Goal: Transaction & Acquisition: Purchase product/service

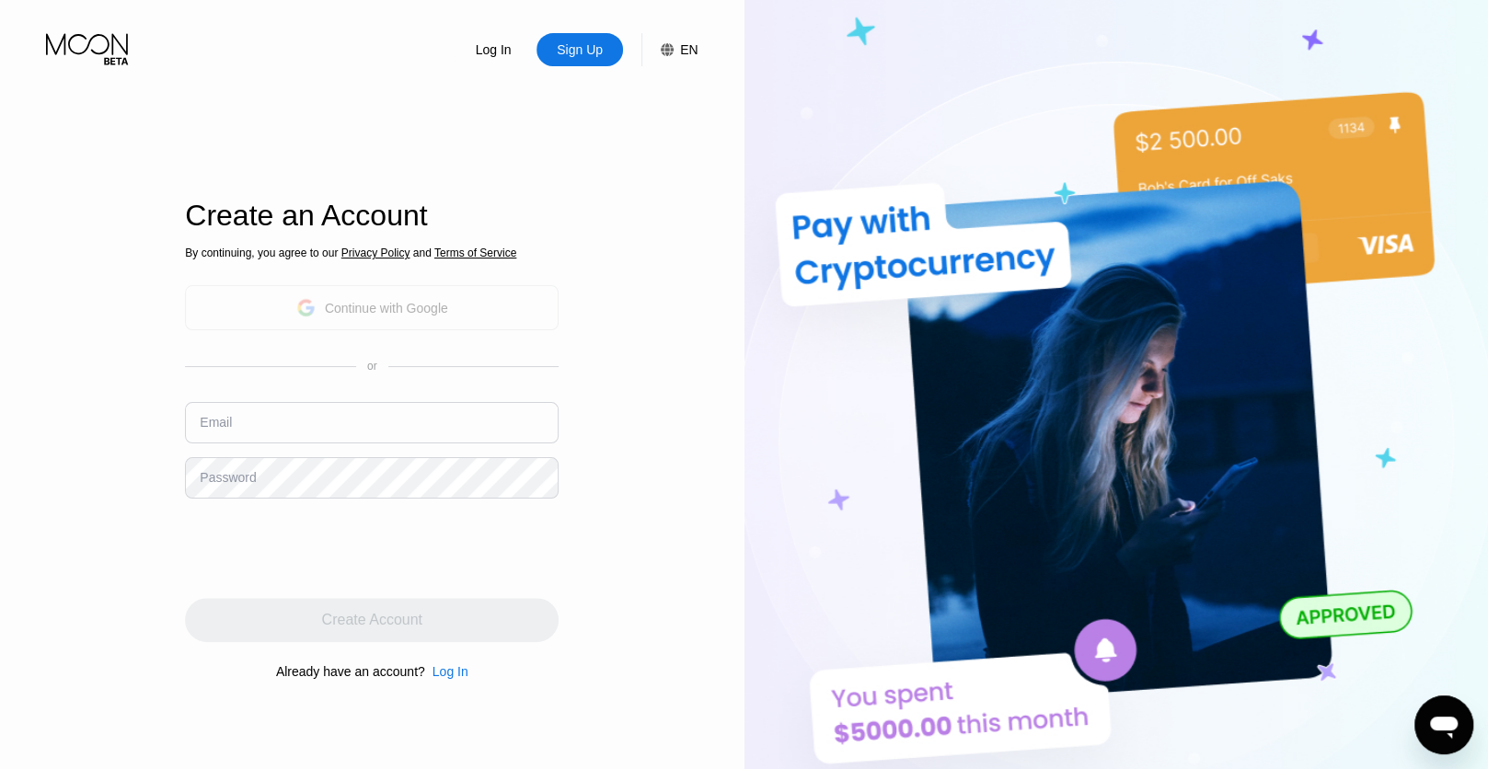
click at [410, 298] on div "Continue with Google" at bounding box center [372, 307] width 152 height 29
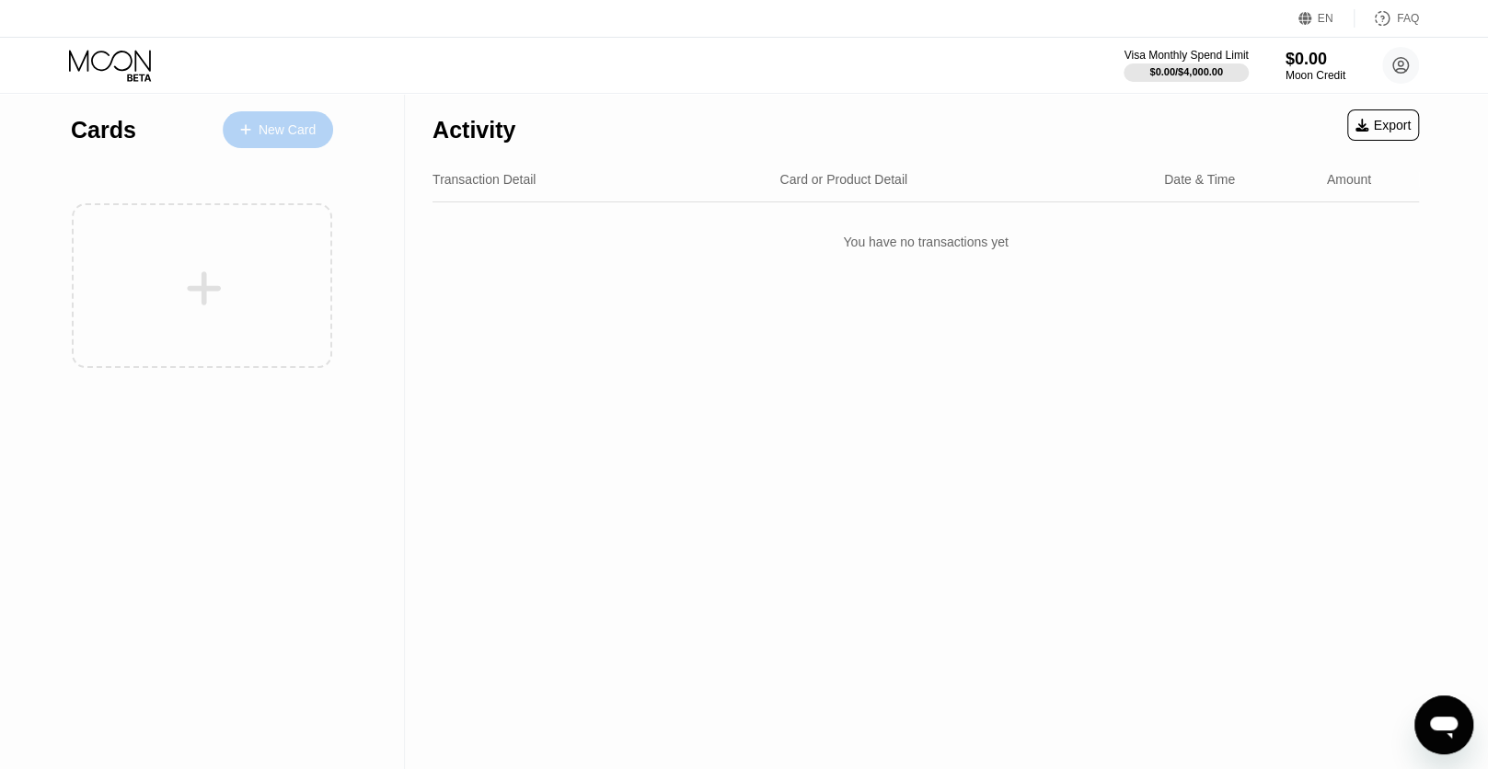
click at [299, 133] on div "New Card" at bounding box center [287, 130] width 57 height 16
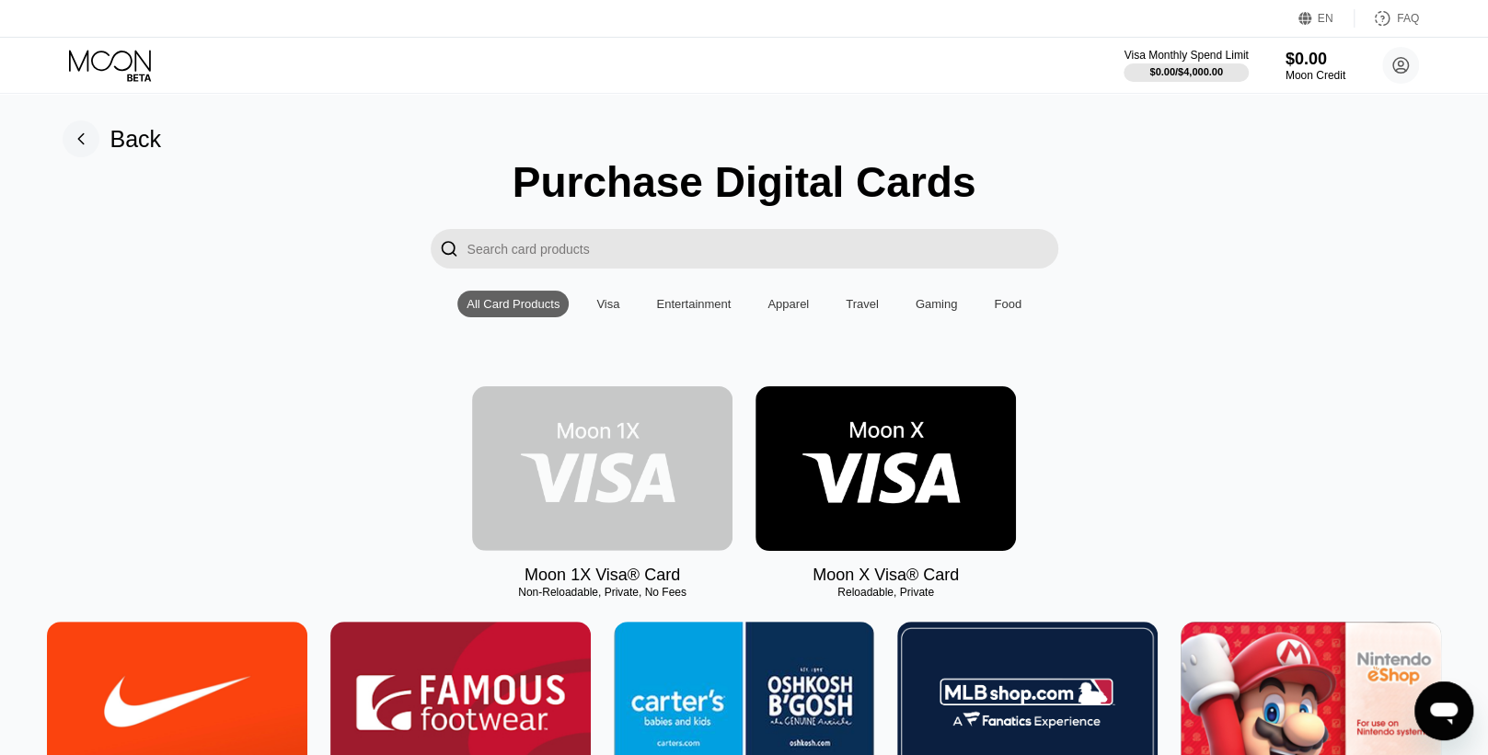
click at [646, 454] on img at bounding box center [602, 468] width 260 height 165
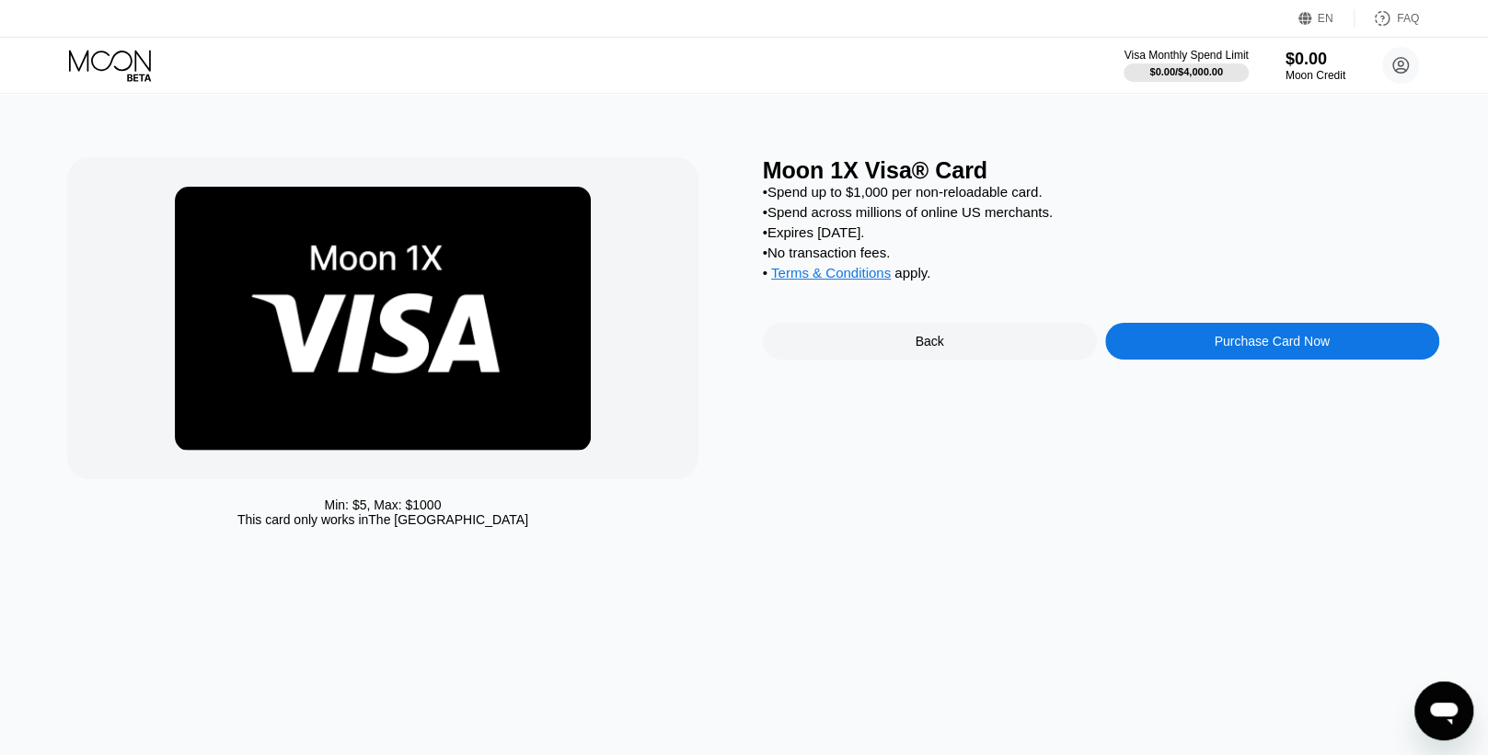
click at [1260, 349] on div "Purchase Card Now" at bounding box center [1270, 341] width 115 height 15
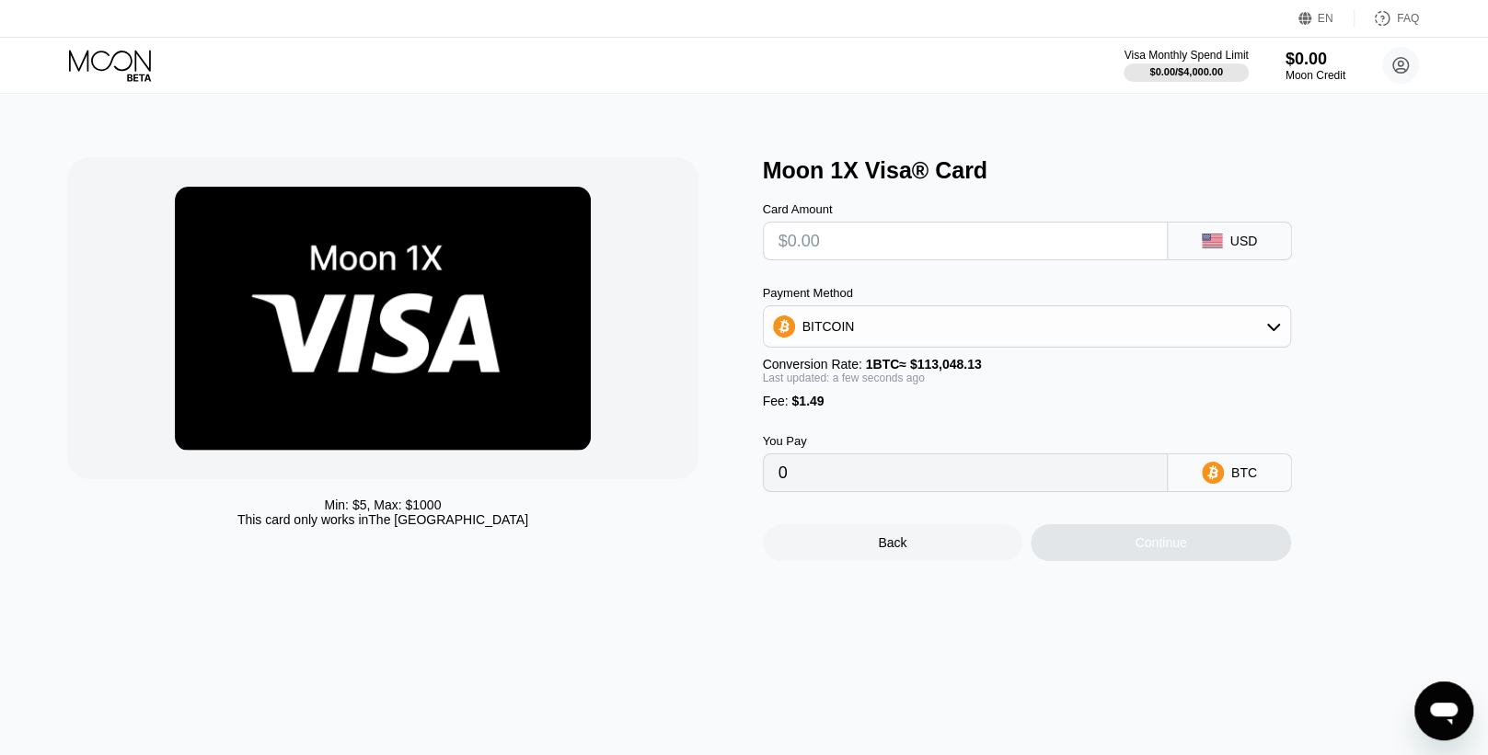
click at [929, 246] on input "text" at bounding box center [964, 241] width 373 height 37
type input "$5"
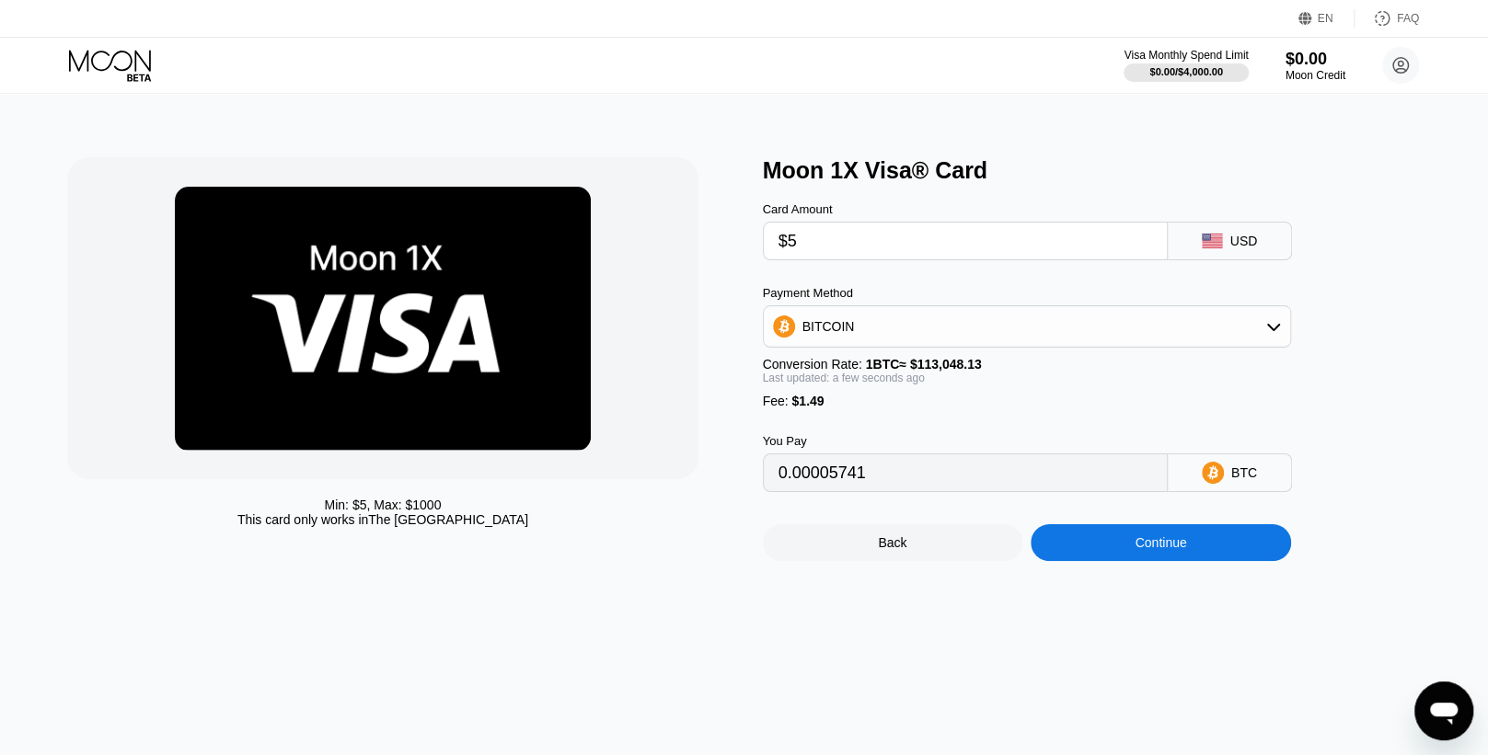
type input "0.00005741"
type input "$5"
click at [925, 286] on div "Card Amount $5 USD Payment Method BITCOIN Conversion Rate: 1 BTC ≈ $113,048.13 …" at bounding box center [1057, 338] width 589 height 308
click at [1161, 550] on div "Continue" at bounding box center [1160, 542] width 52 height 15
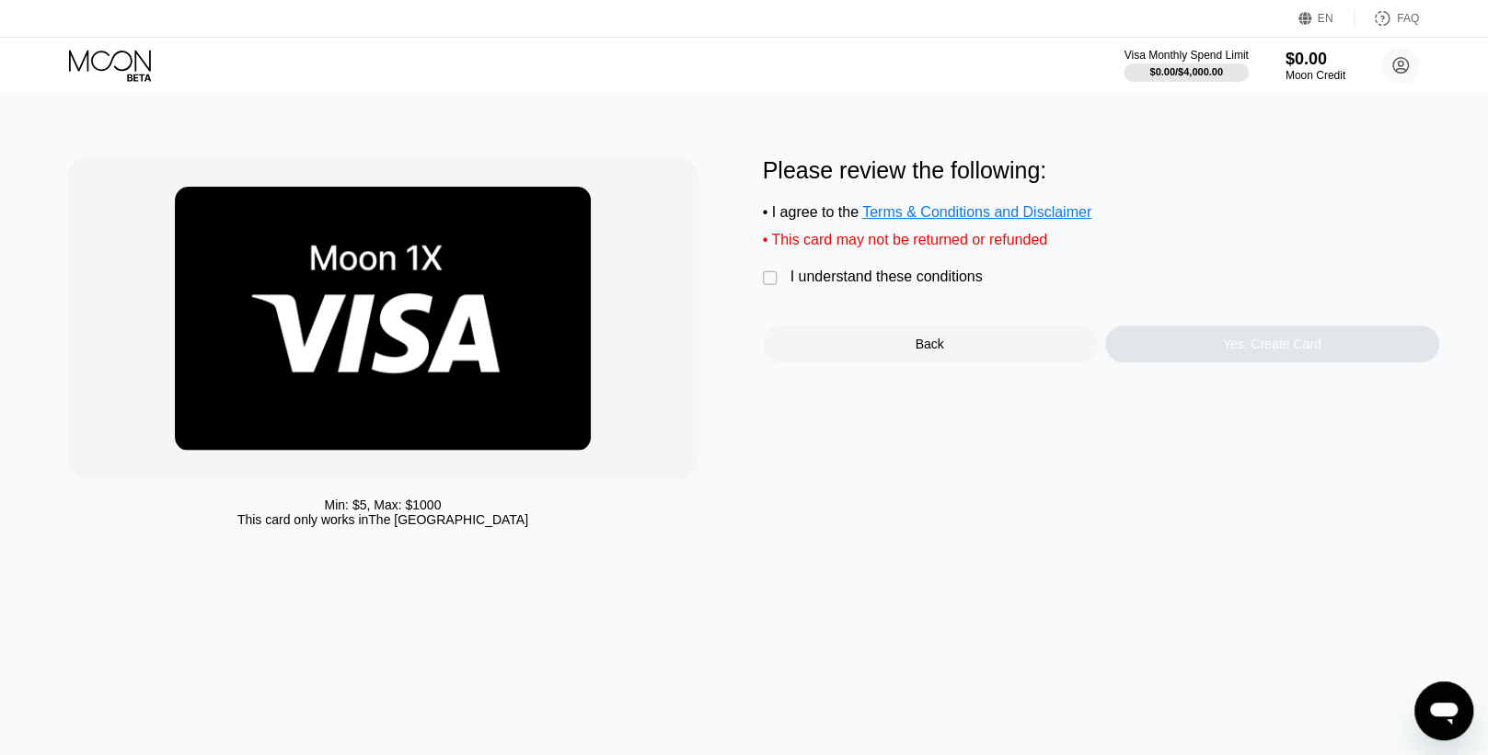
click at [859, 283] on div "I understand these conditions" at bounding box center [886, 277] width 192 height 17
click at [1240, 351] on div "Yes, Create Card" at bounding box center [1272, 344] width 98 height 15
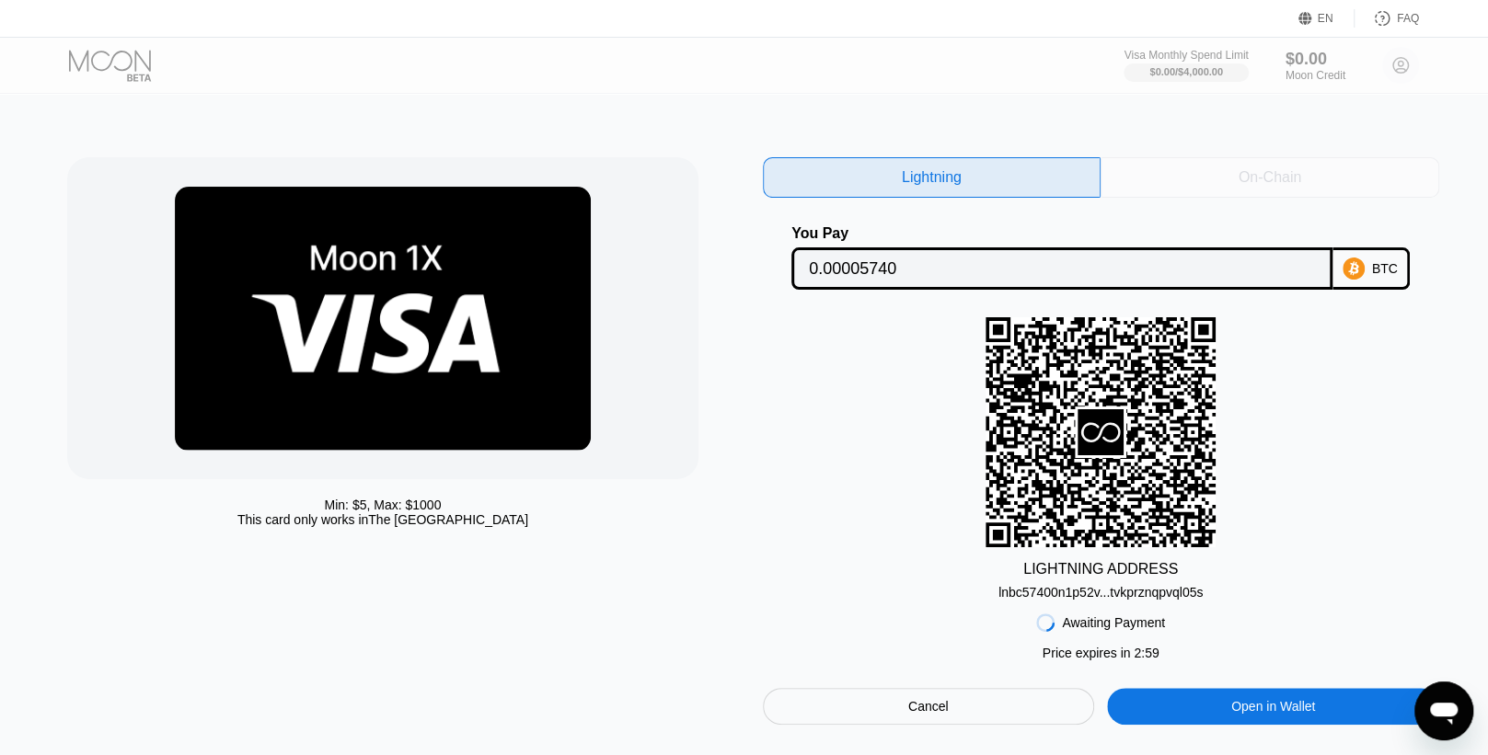
click at [1249, 168] on div "On-Chain" at bounding box center [1269, 177] width 63 height 18
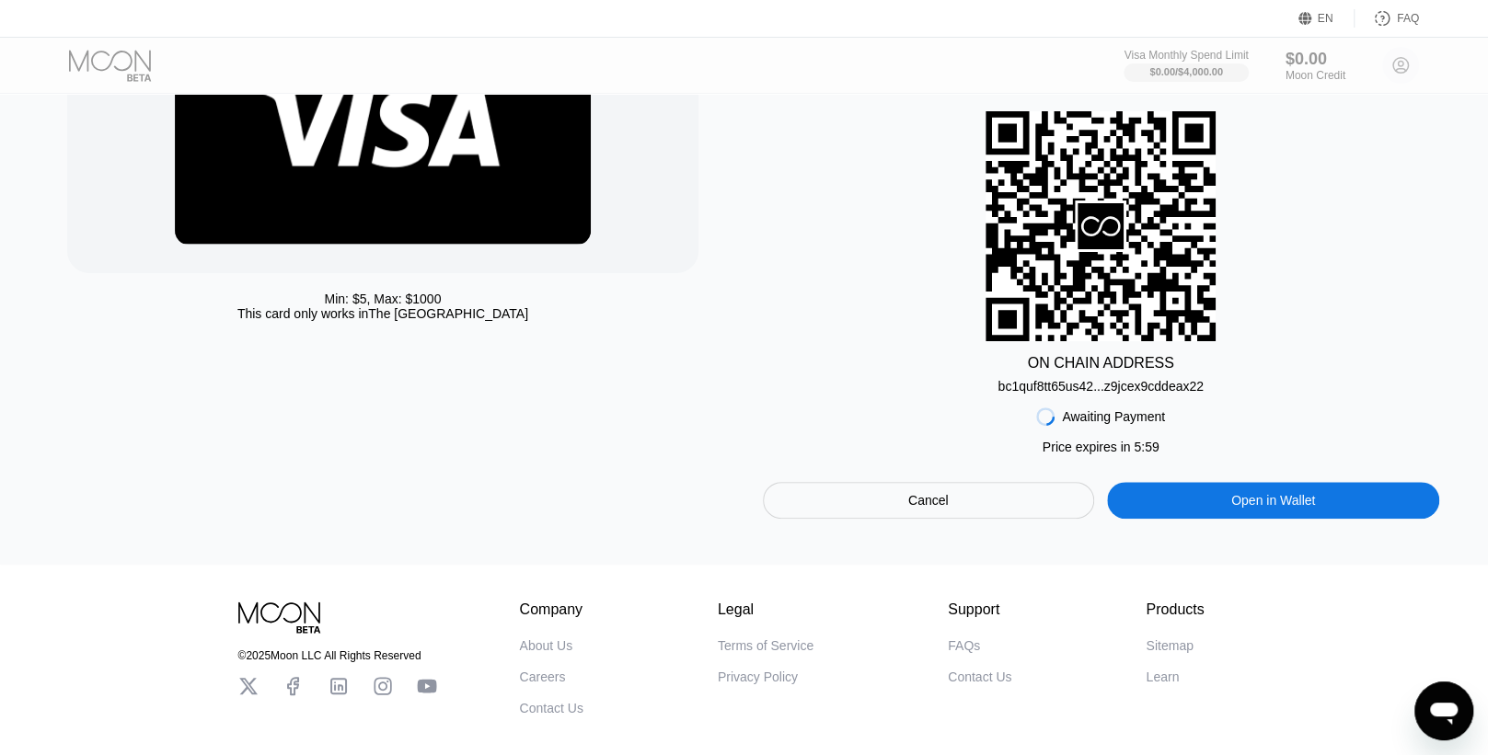
scroll to position [307, 0]
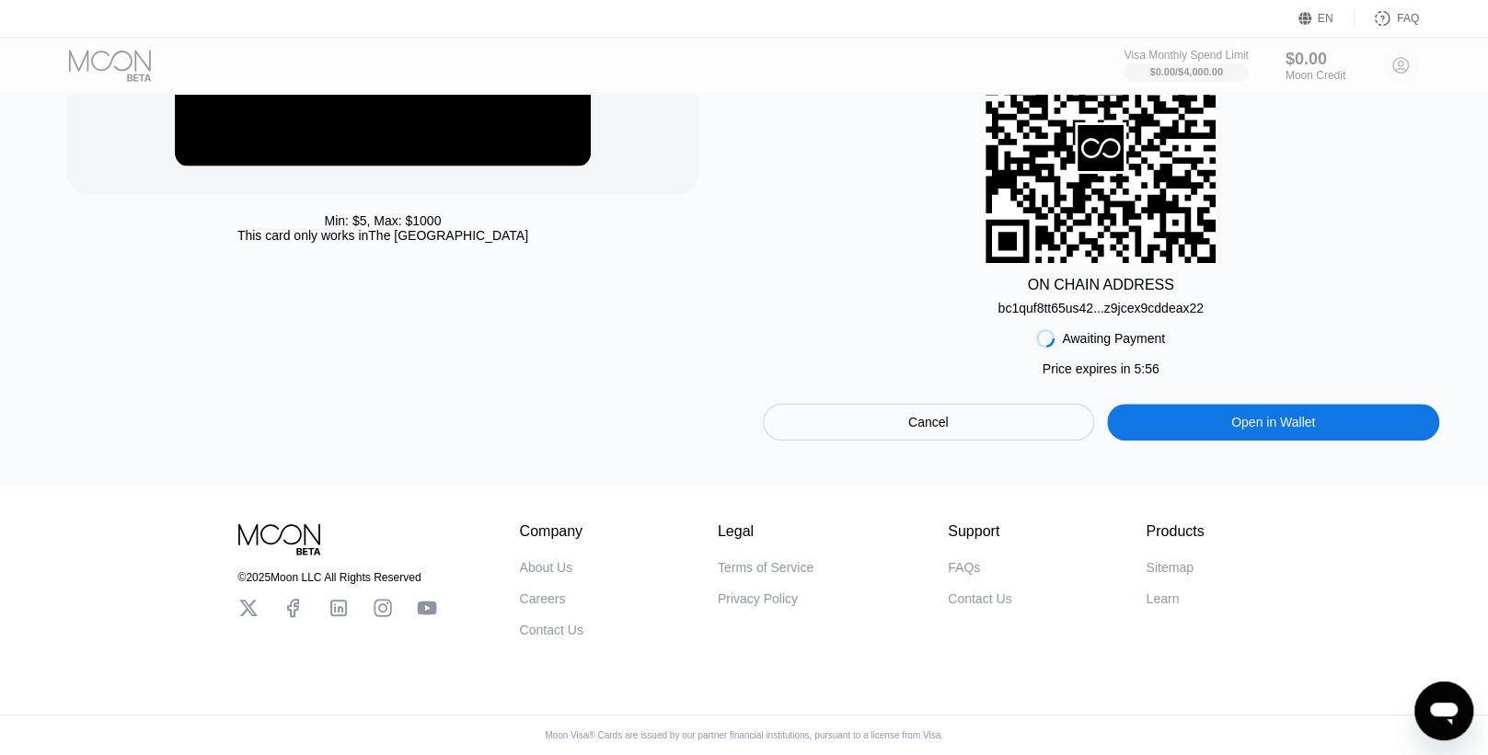
click at [1167, 301] on div "bc1quf8tt65us42...z9jcex9cddeax22" at bounding box center [1099, 308] width 205 height 15
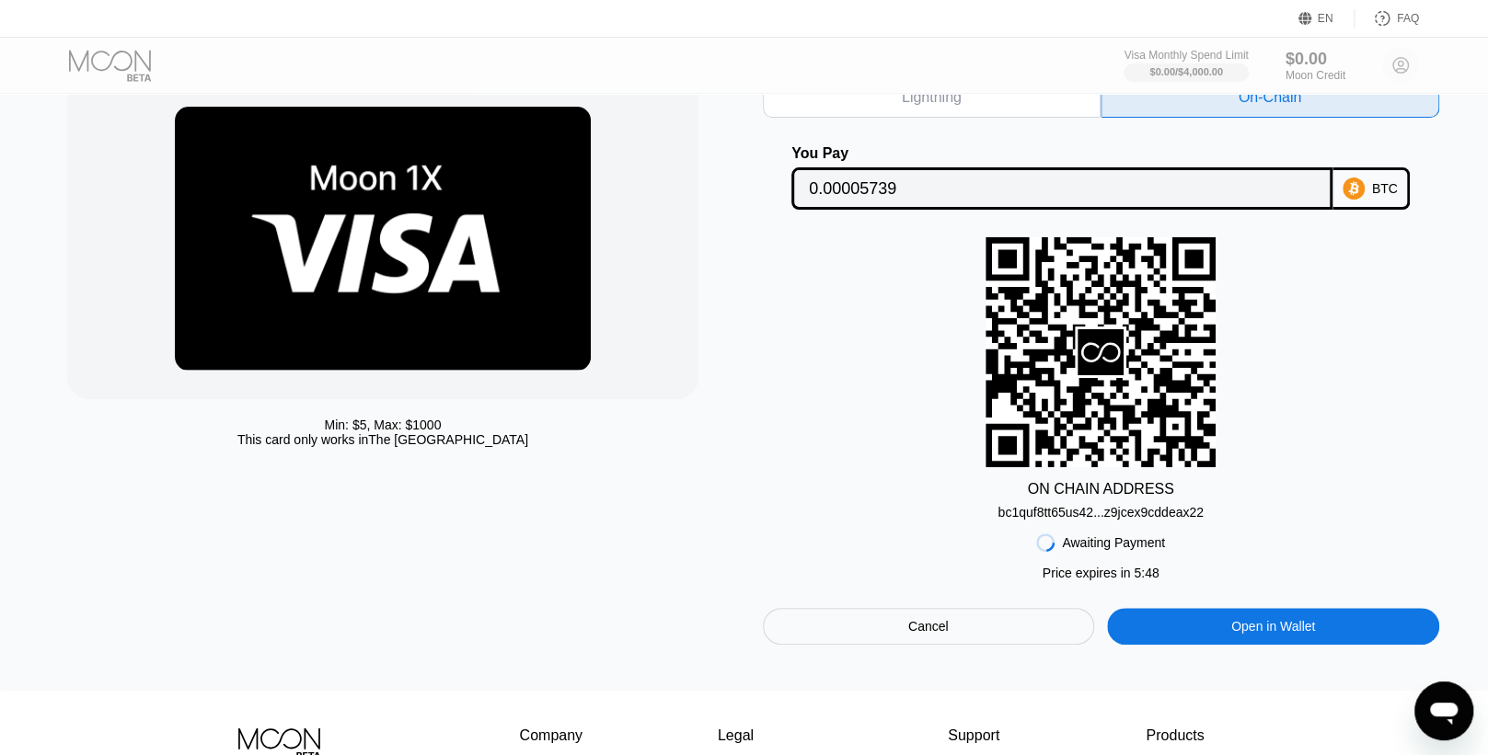
scroll to position [74, 0]
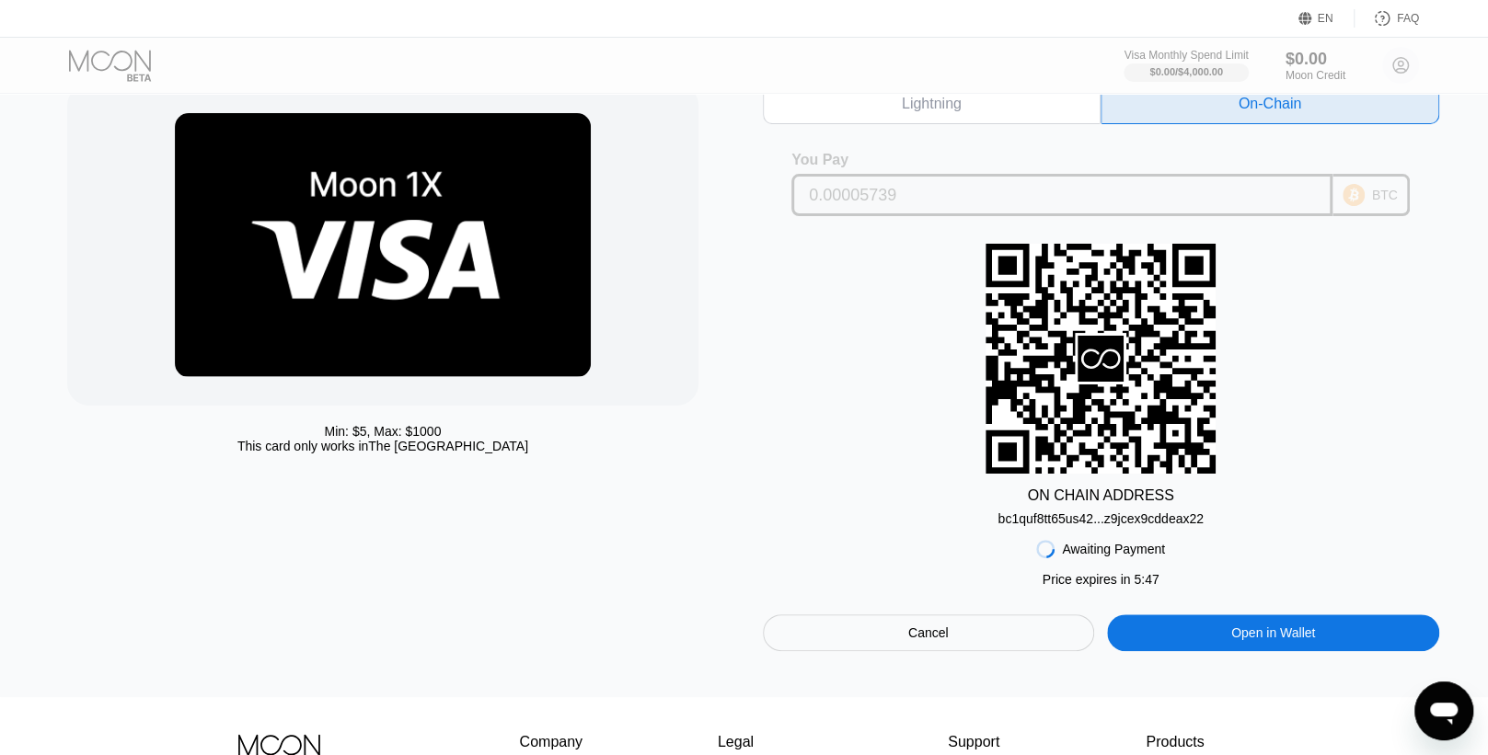
click at [870, 194] on input "0.00005739" at bounding box center [1062, 195] width 506 height 37
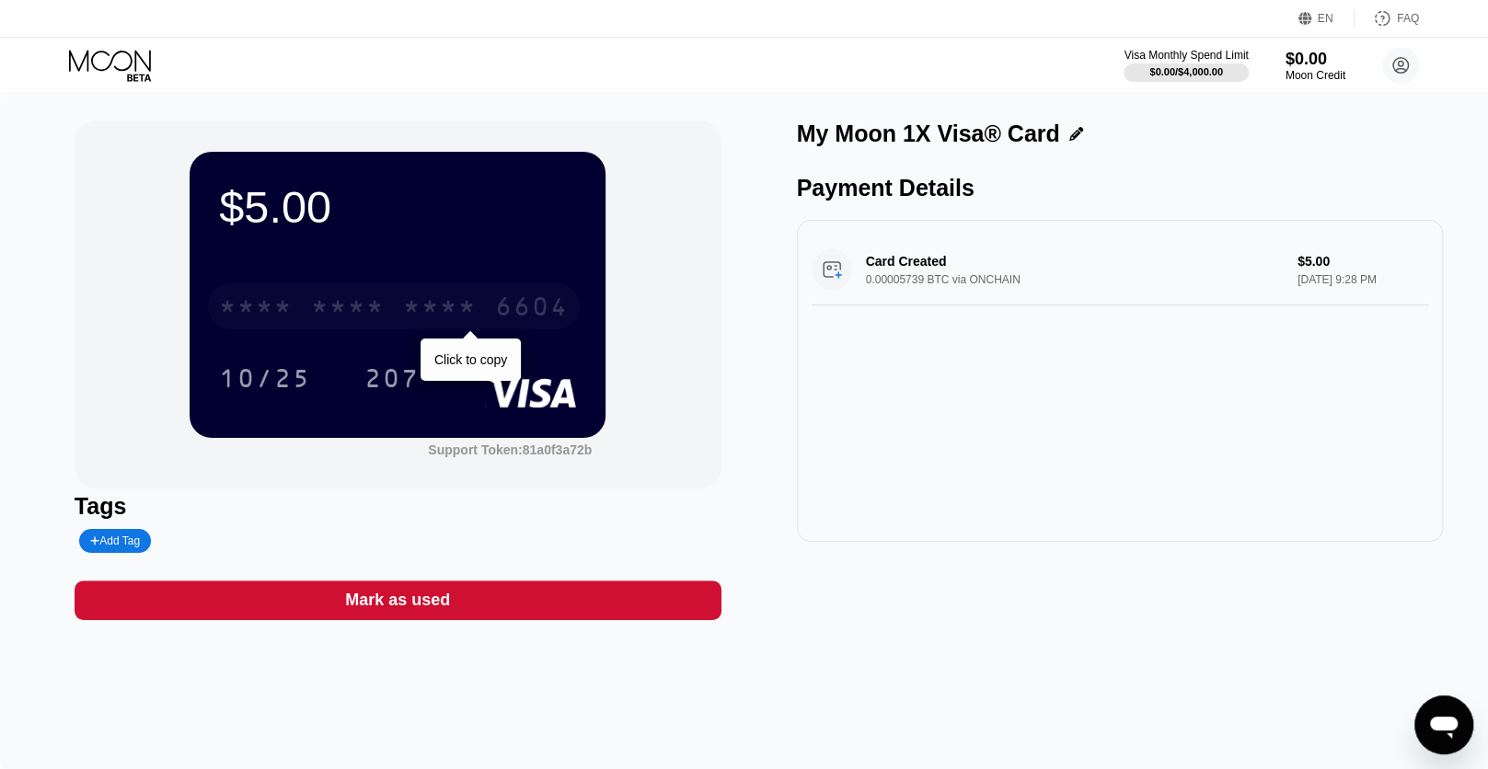
click at [550, 315] on div "6604" at bounding box center [532, 308] width 74 height 29
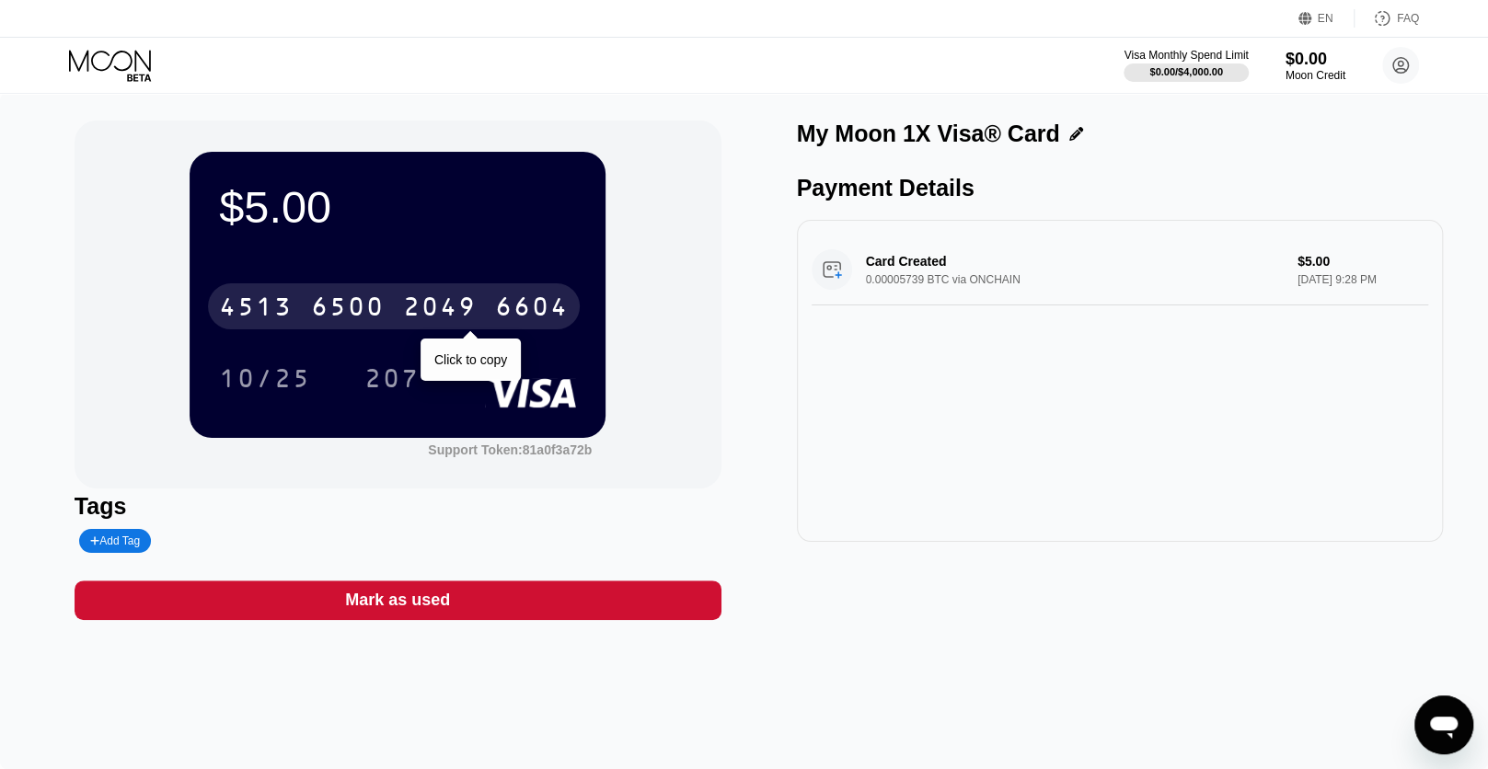
click at [449, 310] on div "2049" at bounding box center [440, 308] width 74 height 29
click at [454, 306] on div "* * * *" at bounding box center [440, 308] width 74 height 29
